Goal: Task Accomplishment & Management: Manage account settings

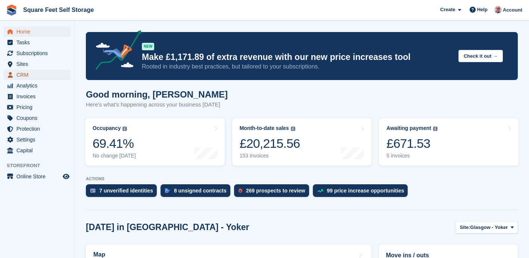
click at [26, 73] on span "CRM" at bounding box center [38, 75] width 45 height 10
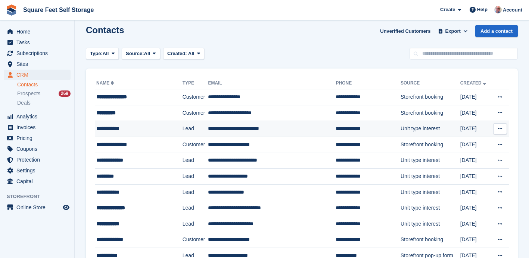
scroll to position [4, 0]
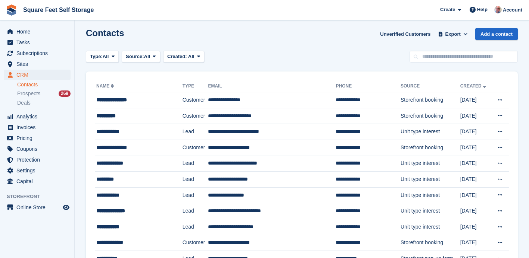
click at [276, 39] on div "Contacts Unverified Customers Export Export Contacts Export a CSV of all Contac…" at bounding box center [302, 38] width 432 height 21
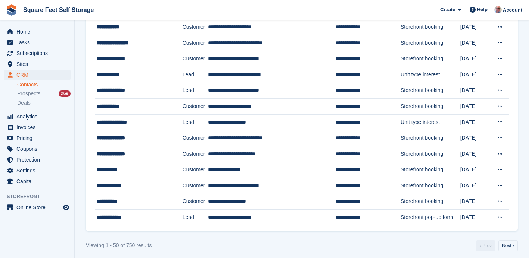
scroll to position [670, 0]
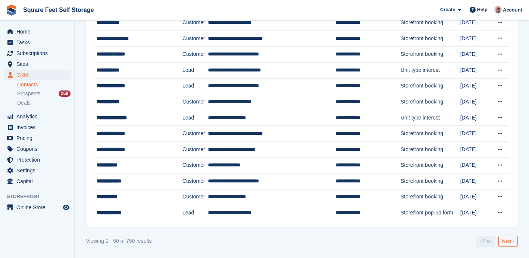
click at [505, 242] on link "Next ›" at bounding box center [507, 241] width 19 height 11
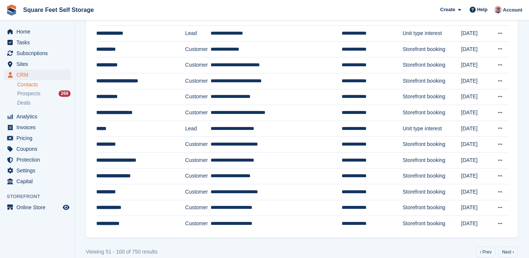
scroll to position [670, 0]
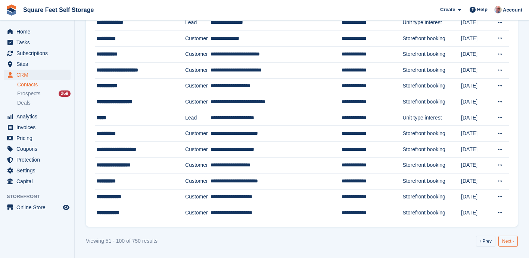
click at [506, 242] on link "Next ›" at bounding box center [507, 241] width 19 height 11
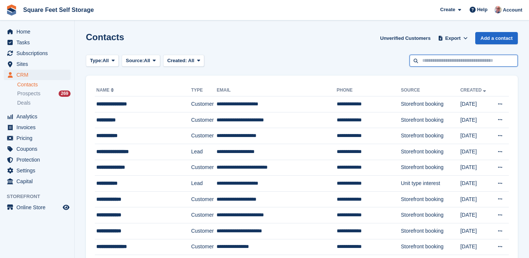
click at [426, 62] on input "text" at bounding box center [463, 61] width 108 height 12
type input "***"
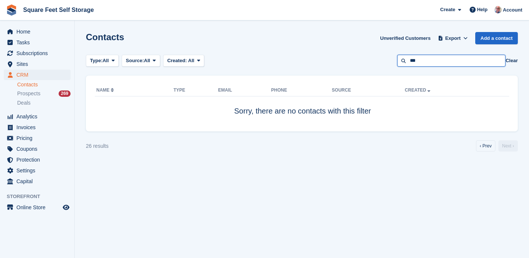
click at [420, 61] on input "***" at bounding box center [451, 61] width 108 height 12
type input "****"
drag, startPoint x: 424, startPoint y: 60, endPoint x: 409, endPoint y: 61, distance: 14.9
click at [409, 61] on input "****" at bounding box center [451, 61] width 108 height 12
click at [512, 62] on button "Clear" at bounding box center [511, 60] width 12 height 7
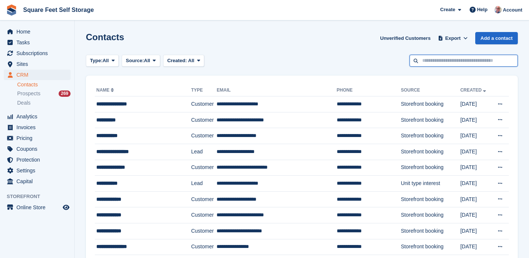
click at [444, 64] on input "text" at bounding box center [463, 61] width 108 height 12
type input "****"
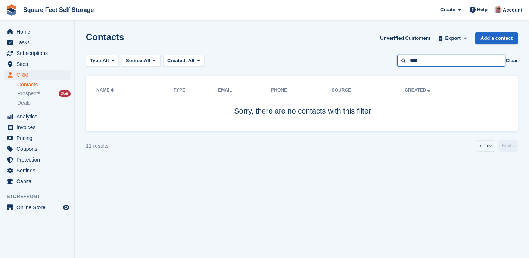
drag, startPoint x: 446, startPoint y: 62, endPoint x: 395, endPoint y: 62, distance: 50.7
click at [395, 62] on div "Type: All All Lead Customer Source: All All Storefront Backoffice Pre-Opening i…" at bounding box center [302, 61] width 432 height 12
click at [31, 95] on span "Prospects" at bounding box center [28, 93] width 23 height 7
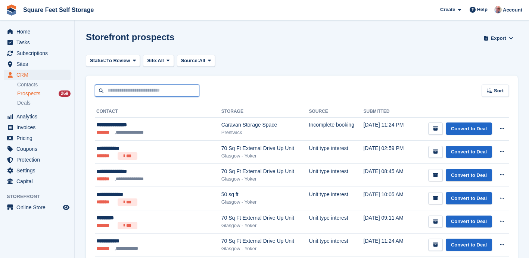
click at [123, 93] on input "text" at bounding box center [147, 91] width 104 height 12
type input "****"
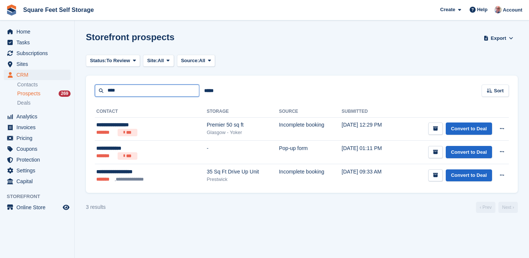
click at [119, 91] on input "****" at bounding box center [147, 91] width 104 height 12
type input "***"
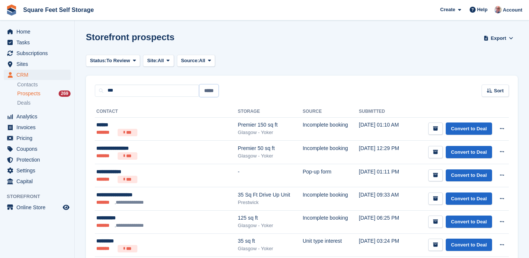
click at [209, 91] on input "*****" at bounding box center [208, 91] width 19 height 12
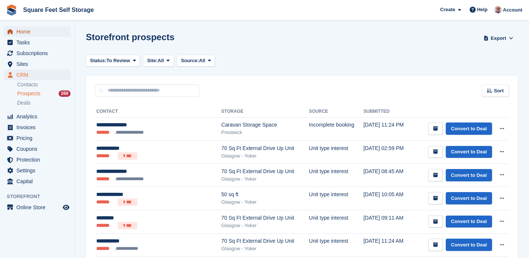
click at [24, 30] on span "Home" at bounding box center [38, 31] width 45 height 10
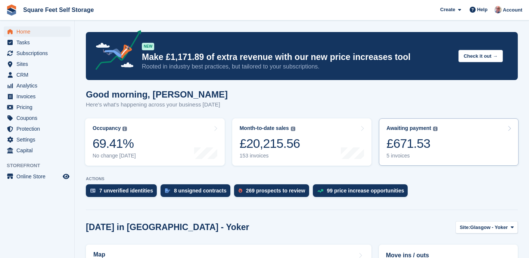
click at [415, 152] on div "Awaiting payment The total outstanding balance on all open invoices. £671.53 5 …" at bounding box center [411, 142] width 51 height 34
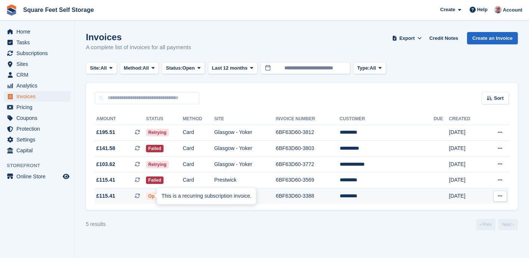
click at [158, 196] on div "This is a recurring subscription invoice." at bounding box center [206, 196] width 99 height 16
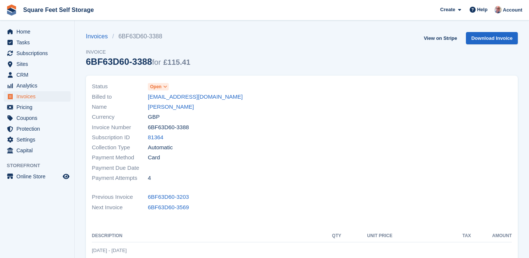
click at [163, 87] on span at bounding box center [165, 87] width 6 height 6
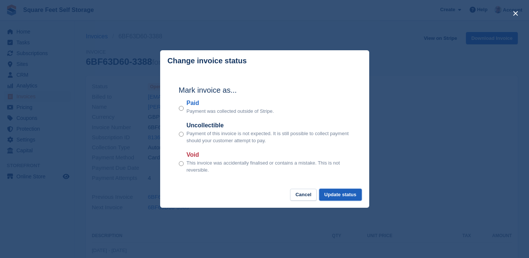
click at [330, 196] on button "Update status" at bounding box center [340, 195] width 43 height 12
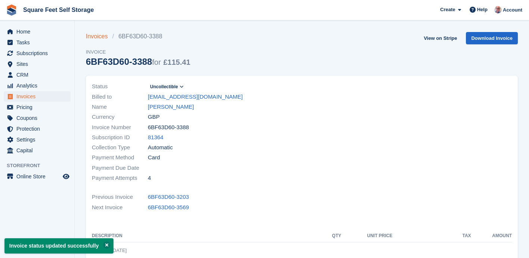
click at [99, 37] on link "Invoices" at bounding box center [99, 36] width 26 height 9
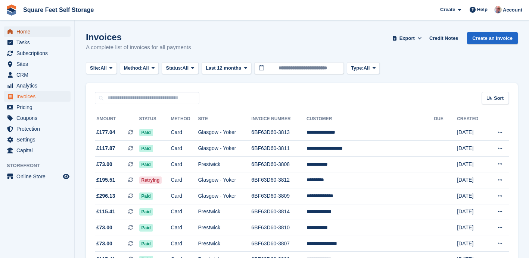
click at [31, 34] on span "Home" at bounding box center [38, 31] width 45 height 10
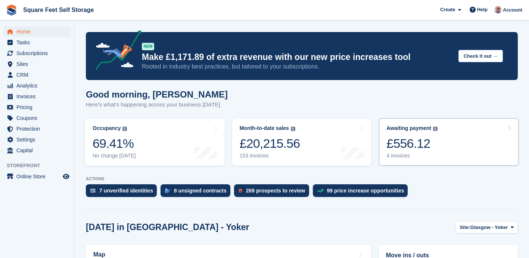
click at [454, 154] on link "Awaiting payment The total outstanding balance on all open invoices. £556.12 4 …" at bounding box center [448, 142] width 139 height 47
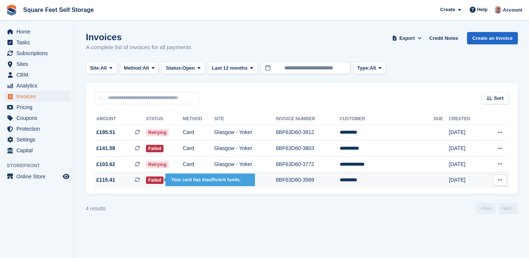
click at [161, 181] on span "Failed" at bounding box center [155, 180] width 18 height 7
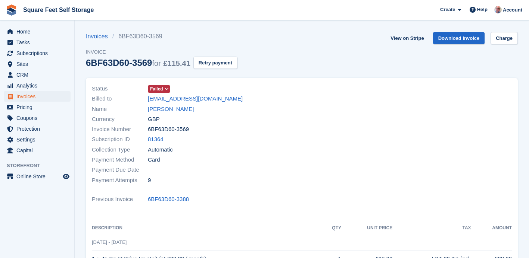
click at [167, 90] on icon at bounding box center [166, 89] width 4 height 4
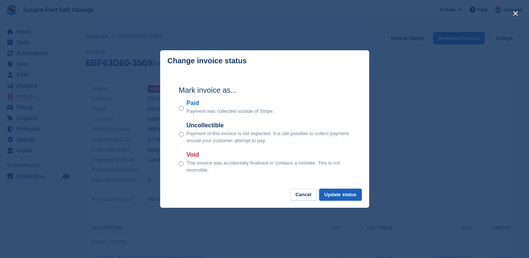
click at [339, 197] on button "Update status" at bounding box center [340, 195] width 43 height 12
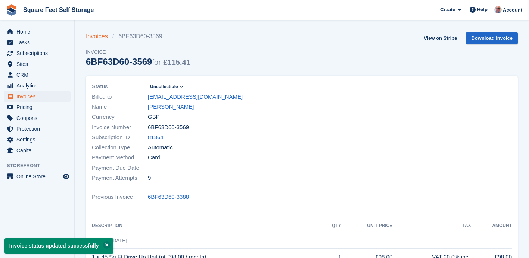
click at [97, 37] on link "Invoices" at bounding box center [99, 36] width 26 height 9
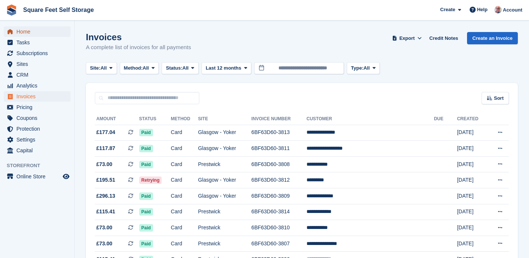
click at [40, 31] on span "Home" at bounding box center [38, 31] width 45 height 10
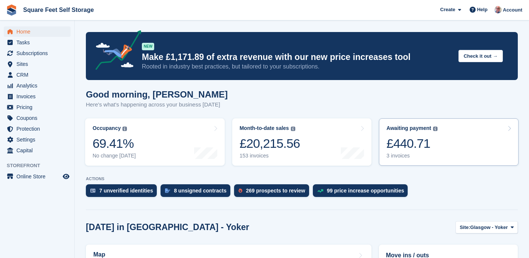
click at [444, 151] on link "Awaiting payment The total outstanding balance on all open invoices. £440.71 3 …" at bounding box center [448, 142] width 139 height 47
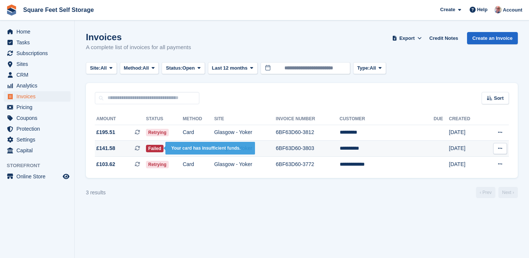
click at [163, 149] on span "Failed" at bounding box center [155, 148] width 18 height 7
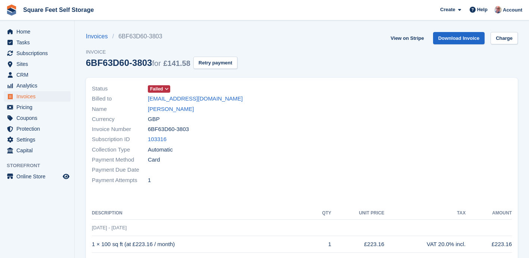
click at [167, 91] on icon at bounding box center [166, 89] width 4 height 4
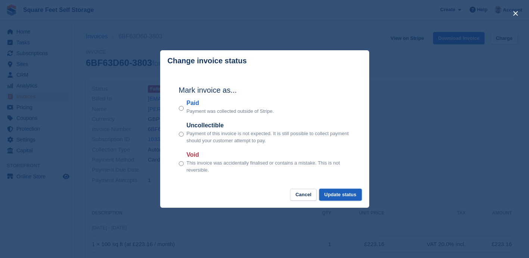
click at [342, 195] on button "Update status" at bounding box center [340, 195] width 43 height 12
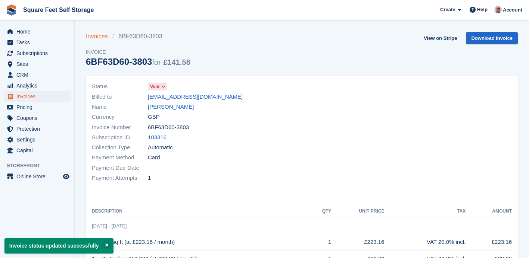
click at [93, 36] on link "Invoices" at bounding box center [99, 36] width 26 height 9
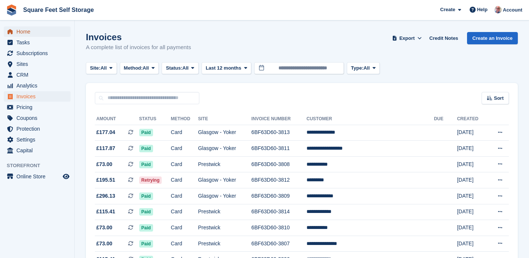
click at [21, 30] on span "Home" at bounding box center [38, 31] width 45 height 10
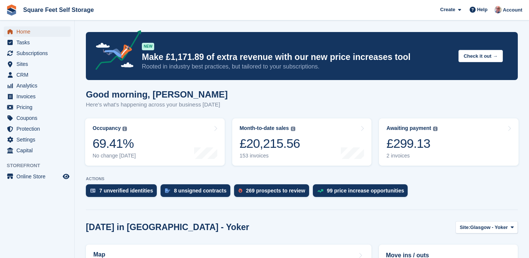
click at [28, 31] on span "Home" at bounding box center [38, 31] width 45 height 10
click at [193, 191] on div "8 unsigned contracts" at bounding box center [200, 191] width 53 height 6
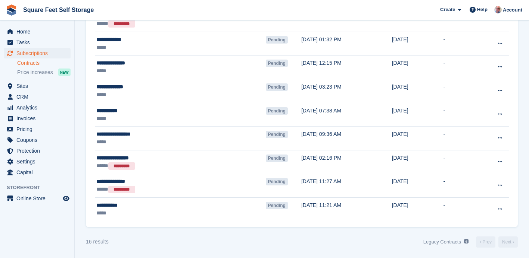
scroll to position [275, 0]
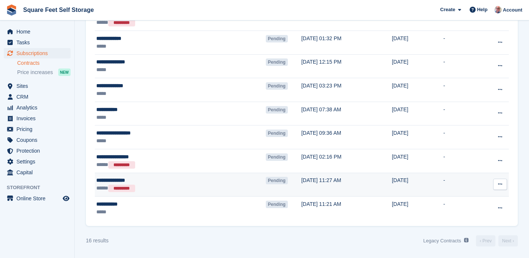
click at [500, 184] on icon at bounding box center [500, 184] width 4 height 5
click at [464, 218] on p "Void contract" at bounding box center [470, 219] width 65 height 10
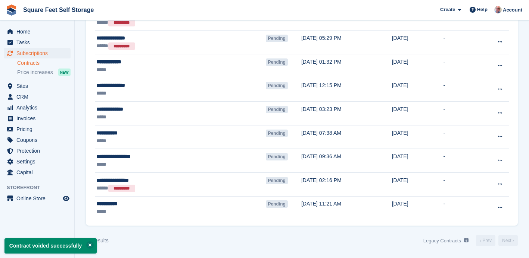
scroll to position [251, 0]
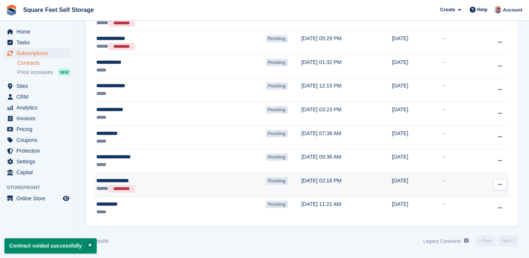
click at [499, 185] on icon at bounding box center [500, 184] width 4 height 5
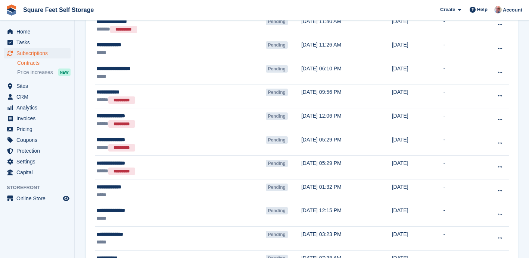
scroll to position [125, 0]
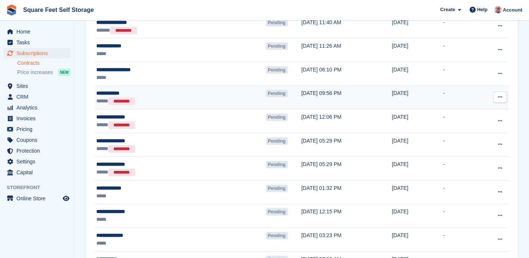
click at [502, 97] on button at bounding box center [500, 97] width 14 height 11
click at [468, 131] on p "Void contract" at bounding box center [470, 131] width 65 height 10
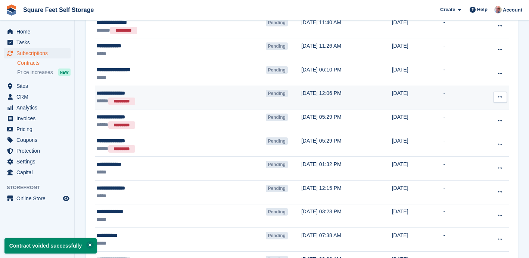
click at [502, 99] on button at bounding box center [500, 97] width 14 height 11
click at [465, 131] on p "Void contract" at bounding box center [470, 131] width 65 height 10
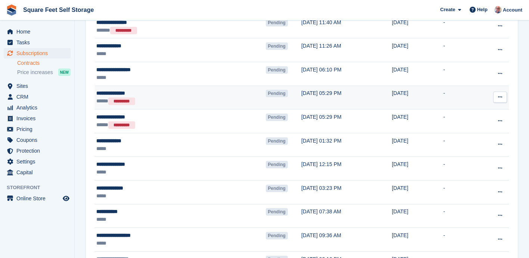
scroll to position [0, 0]
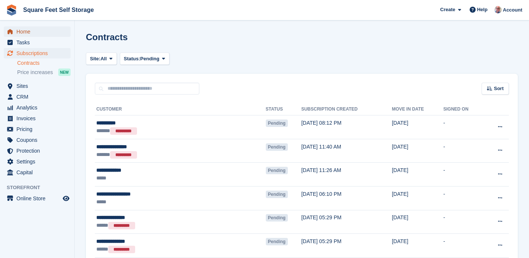
click at [23, 31] on span "Home" at bounding box center [38, 31] width 45 height 10
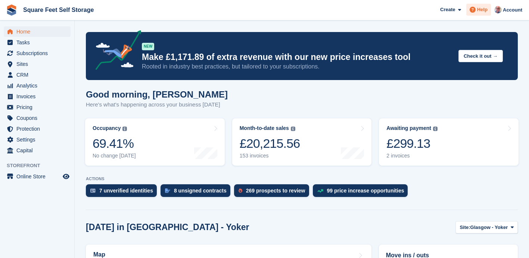
click at [477, 13] on span "Help" at bounding box center [482, 9] width 10 height 7
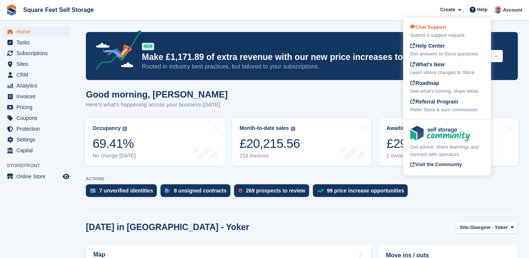
click at [433, 27] on span "Chat Support" at bounding box center [428, 27] width 36 height 6
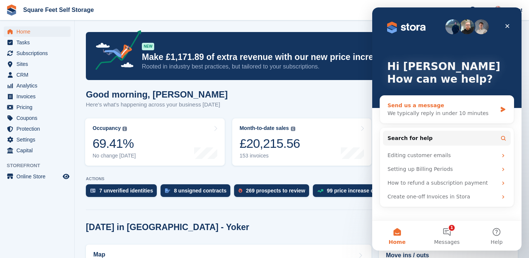
click at [418, 107] on div "Send us a message" at bounding box center [441, 106] width 109 height 8
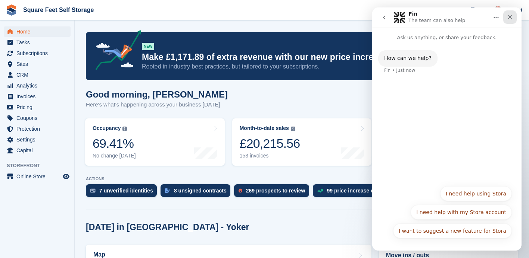
click at [508, 17] on icon "Close" at bounding box center [510, 17] width 6 height 6
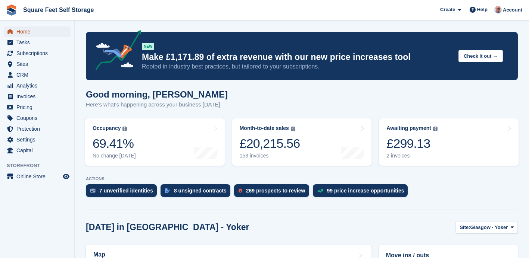
click at [39, 32] on span "Home" at bounding box center [38, 31] width 45 height 10
click at [38, 55] on span "Subscriptions" at bounding box center [38, 53] width 45 height 10
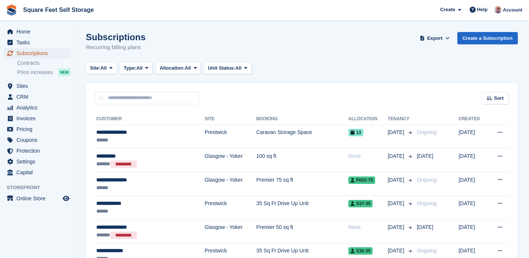
click at [53, 53] on span "Subscriptions" at bounding box center [38, 53] width 45 height 10
click at [31, 32] on span "Home" at bounding box center [38, 31] width 45 height 10
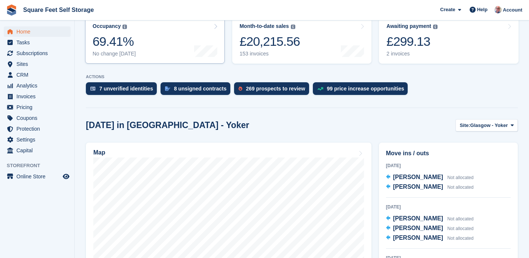
scroll to position [110, 0]
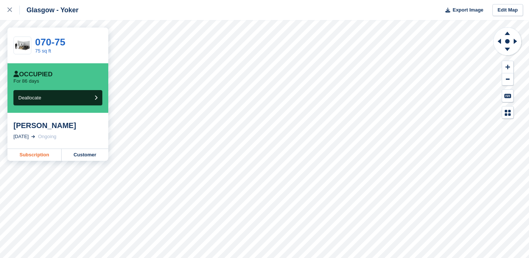
click at [39, 156] on link "Subscription" at bounding box center [34, 155] width 54 height 12
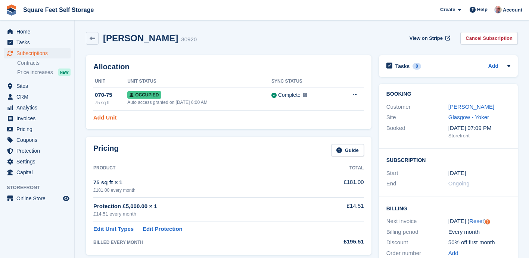
click at [109, 119] on link "Add Unit" at bounding box center [104, 118] width 23 height 9
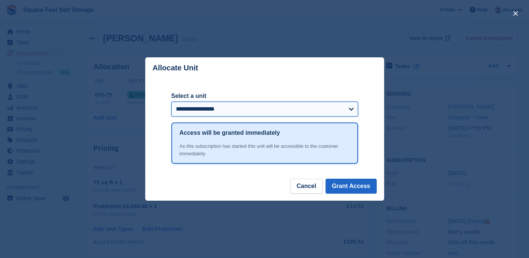
click at [352, 109] on select "**********" at bounding box center [264, 109] width 186 height 15
select select "******"
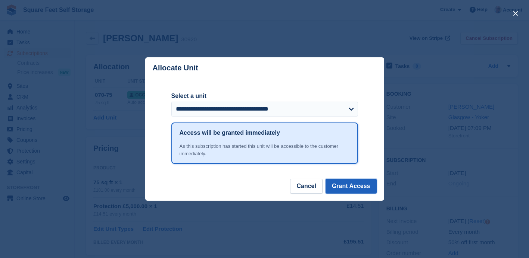
click at [349, 188] on button "Grant Access" at bounding box center [350, 186] width 51 height 15
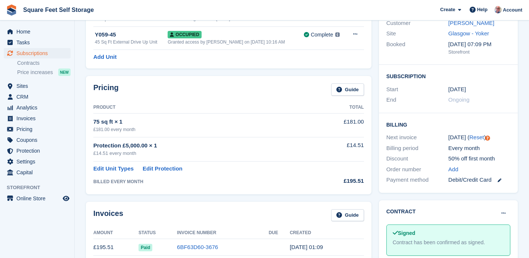
scroll to position [83, 0]
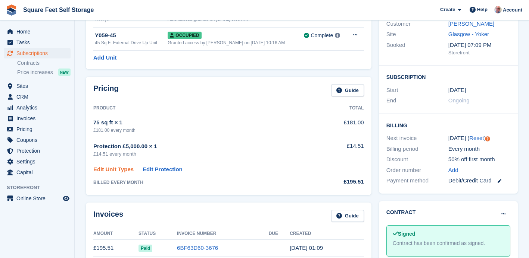
click at [116, 171] on link "Edit Unit Types" at bounding box center [113, 170] width 40 height 9
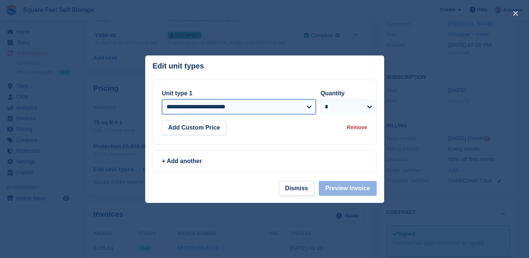
click at [310, 108] on select "**********" at bounding box center [239, 107] width 154 height 15
select select "*****"
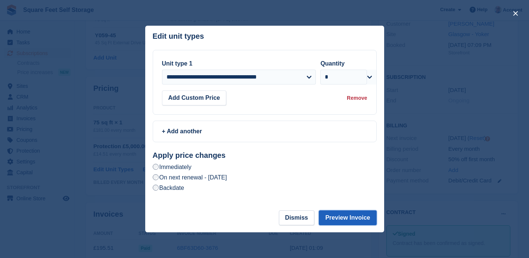
click at [344, 219] on button "Preview Invoice" at bounding box center [347, 218] width 57 height 15
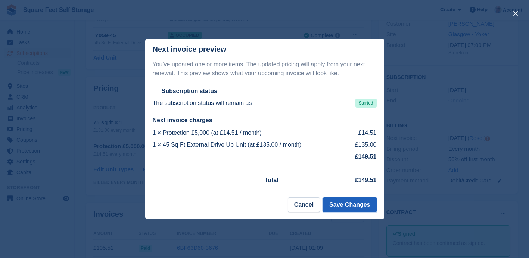
click at [342, 204] on button "Save Changes" at bounding box center [349, 205] width 53 height 15
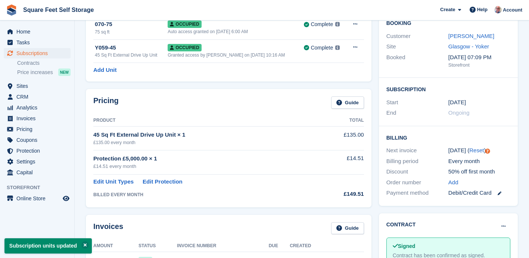
scroll to position [72, 0]
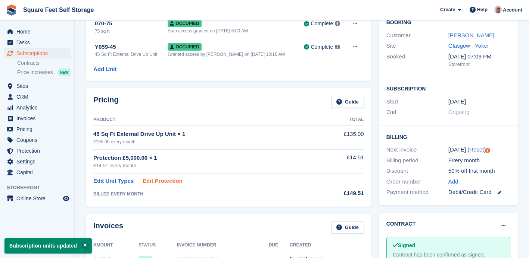
click at [159, 181] on link "Edit Protection" at bounding box center [162, 181] width 40 height 9
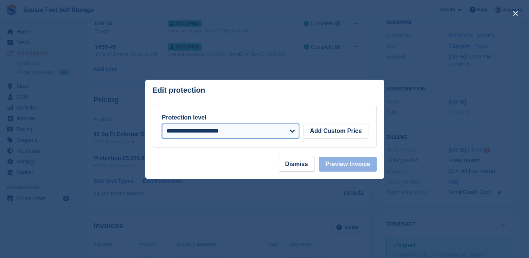
click at [292, 132] on select "**********" at bounding box center [230, 131] width 137 height 15
select select "*****"
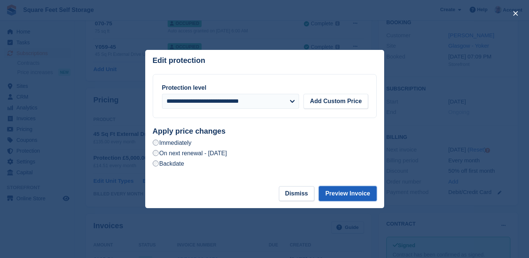
click at [348, 192] on button "Preview Invoice" at bounding box center [347, 193] width 57 height 15
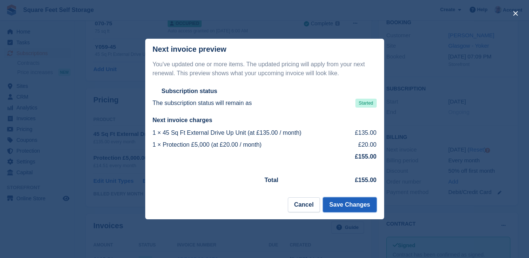
click at [341, 206] on button "Save Changes" at bounding box center [349, 205] width 53 height 15
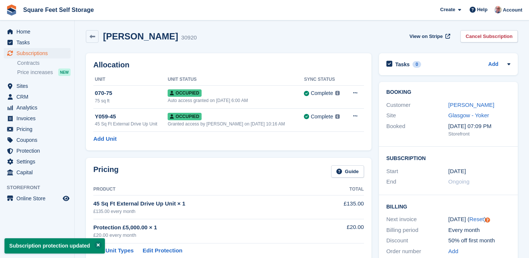
scroll to position [1, 0]
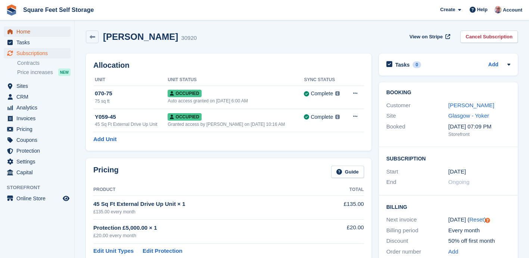
click at [40, 31] on span "Home" at bounding box center [38, 31] width 45 height 10
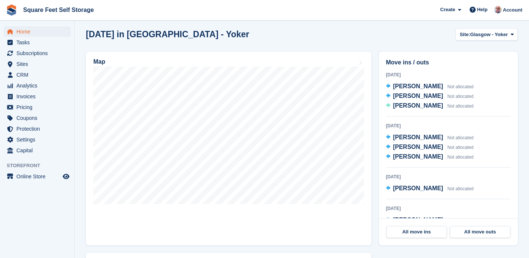
scroll to position [194, 0]
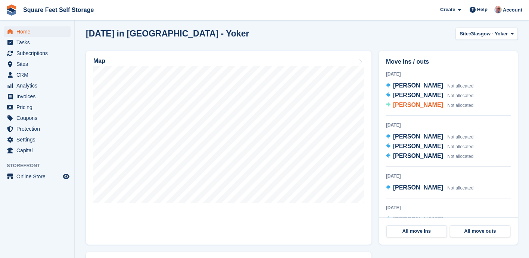
click at [419, 105] on span "[PERSON_NAME]" at bounding box center [418, 105] width 50 height 6
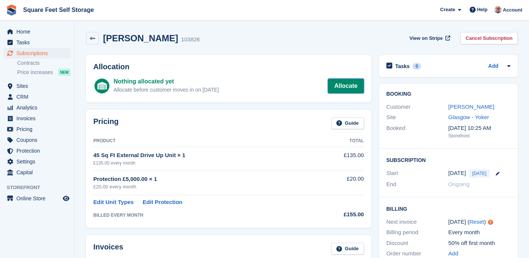
click at [341, 86] on link "Allocate" at bounding box center [345, 86] width 36 height 15
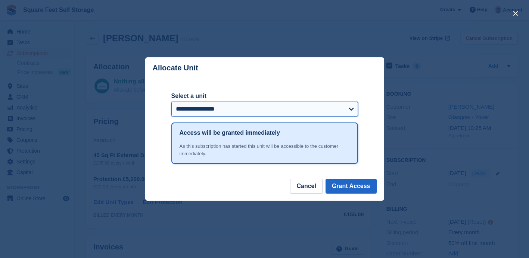
click at [350, 111] on select "**********" at bounding box center [264, 109] width 186 height 15
select select "******"
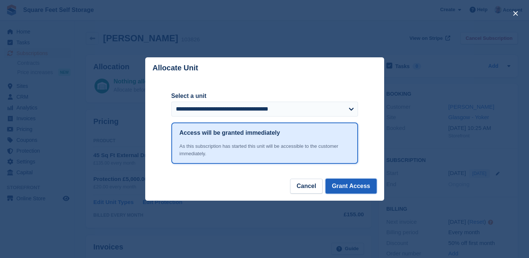
click at [353, 186] on button "Grant Access" at bounding box center [350, 186] width 51 height 15
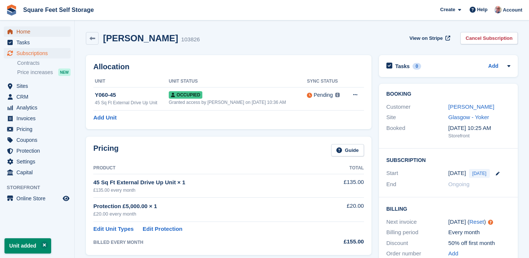
click at [41, 30] on span "Home" at bounding box center [38, 31] width 45 height 10
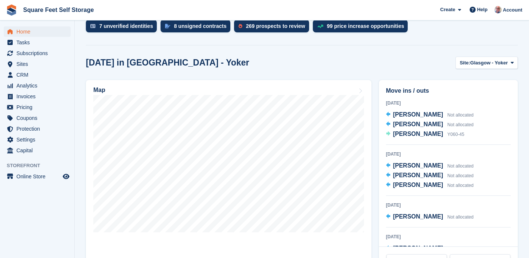
scroll to position [166, 0]
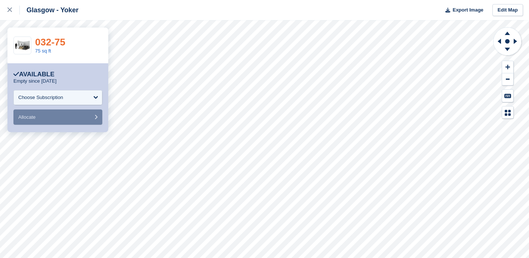
click at [51, 41] on link "032-75" at bounding box center [50, 42] width 30 height 11
